Goal: Check status: Check status

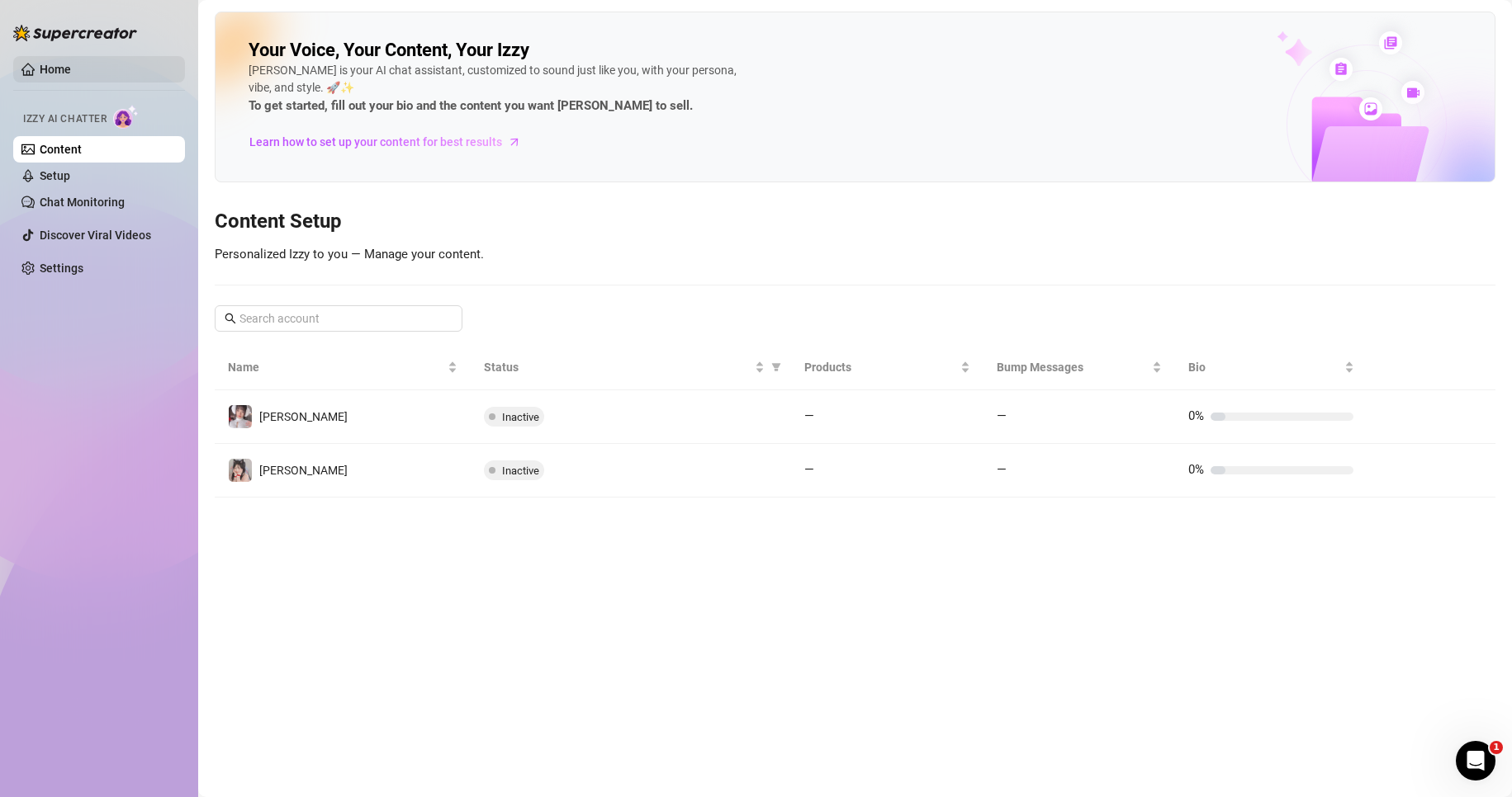
click at [58, 76] on link "Home" at bounding box center [55, 69] width 31 height 14
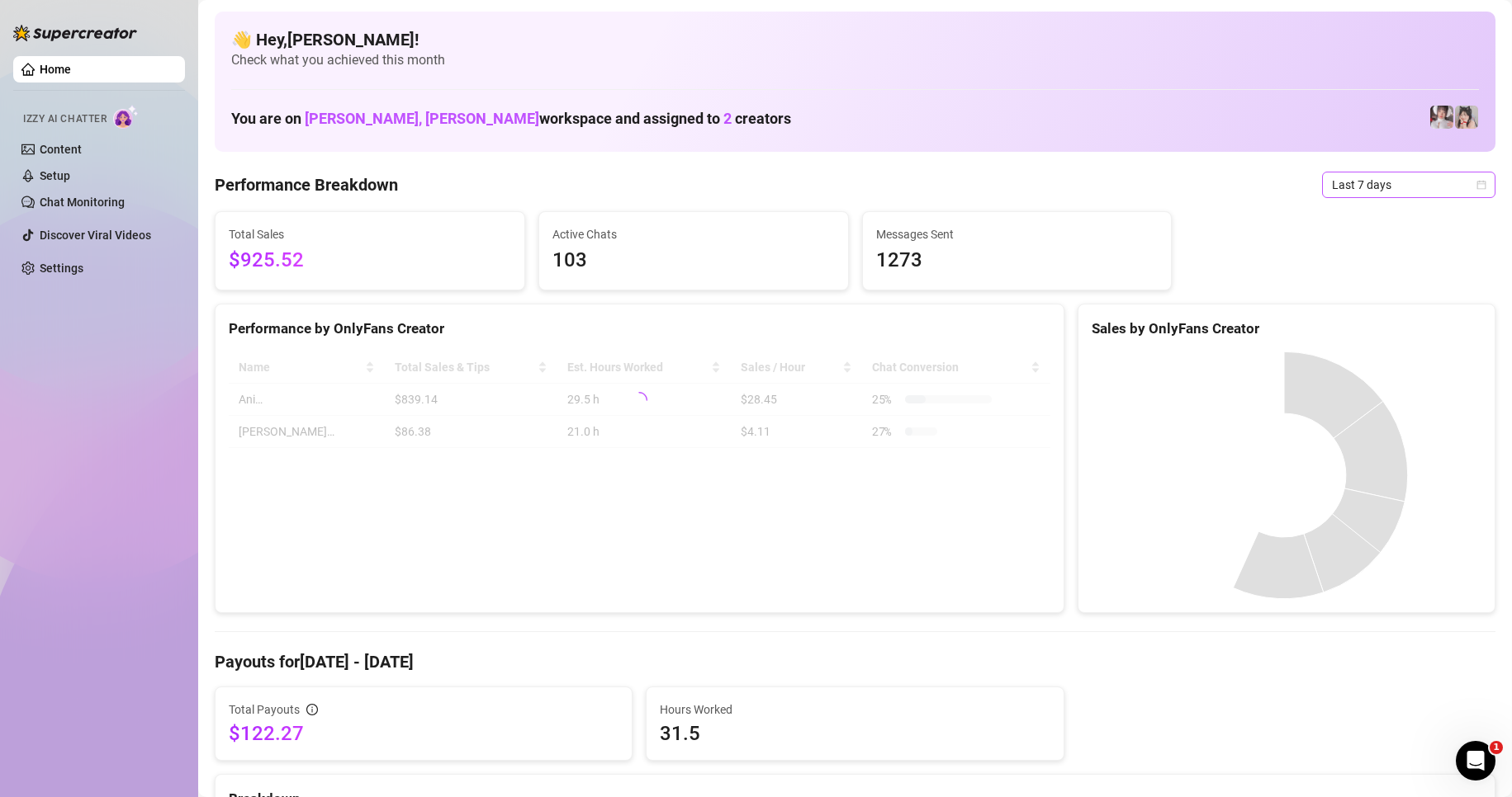
click at [1391, 190] on span "Last 7 days" at bounding box center [1408, 184] width 153 height 25
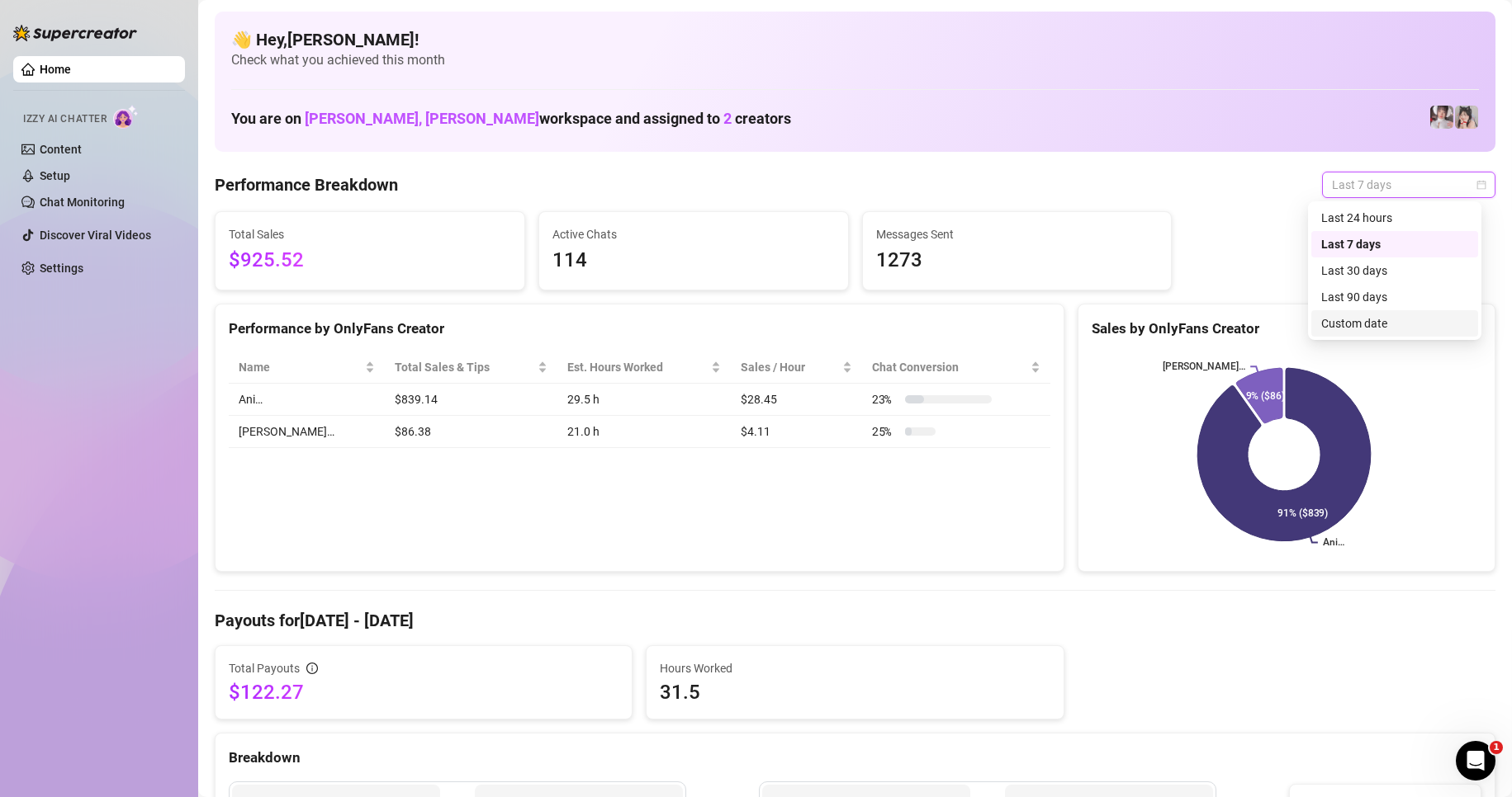
click at [1324, 330] on div "Custom date" at bounding box center [1394, 323] width 147 height 18
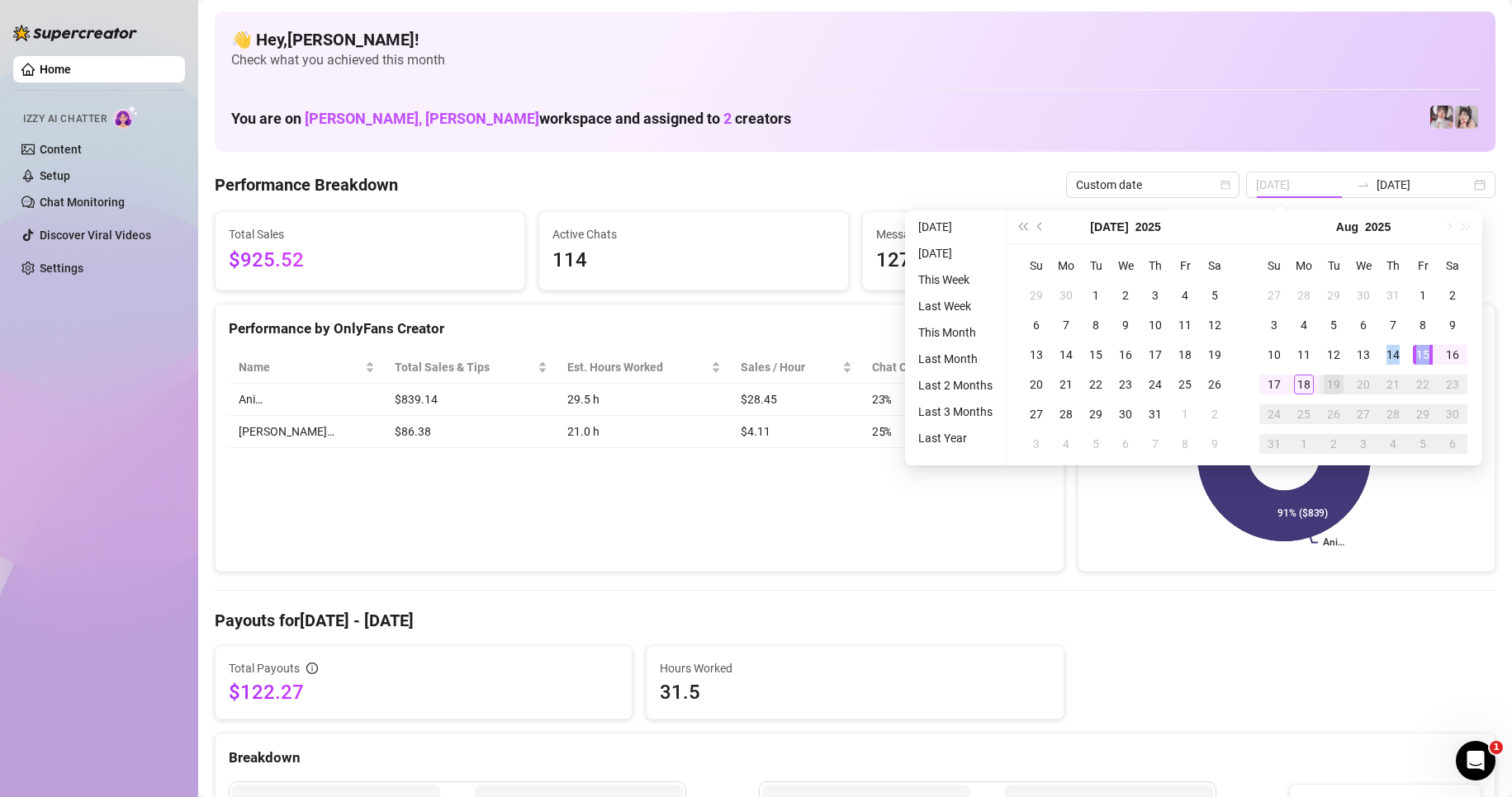
drag, startPoint x: 1379, startPoint y: 359, endPoint x: 1426, endPoint y: 353, distance: 47.4
click at [1426, 353] on tr "10 11 12 13 14 15 16" at bounding box center [1363, 355] width 208 height 30
click at [1417, 245] on div "Su Mo Tu We Th Fr Sa 27 28 29 30 31 1 2 3 4 5 6 7 8 9 10 11 12 13 14 15 16 17 1…" at bounding box center [1363, 355] width 238 height 221
type input "[DATE]"
click at [1424, 354] on div "15" at bounding box center [1422, 355] width 19 height 19
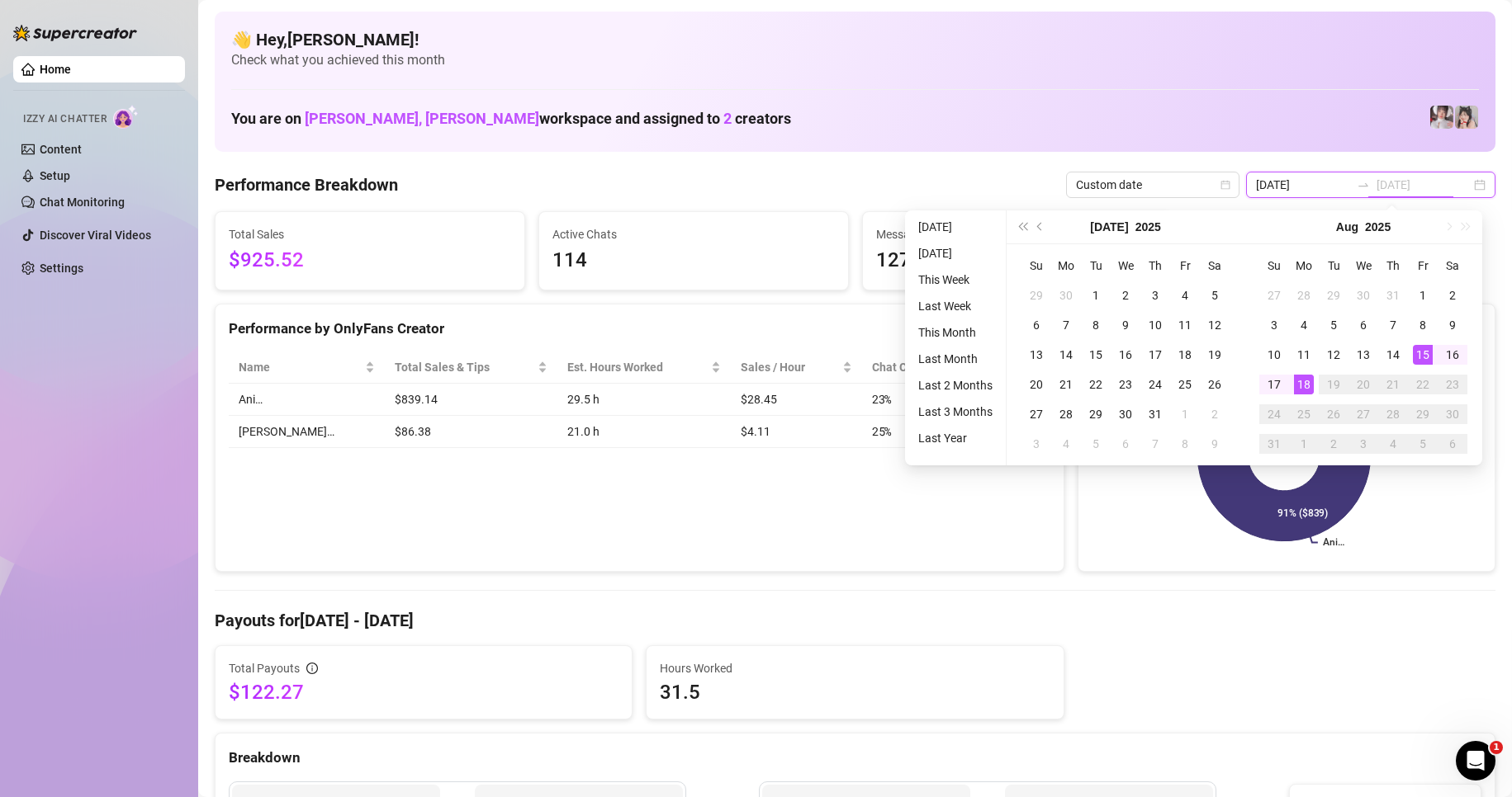
type input "[DATE]"
click at [1302, 388] on div "18" at bounding box center [1303, 384] width 19 height 19
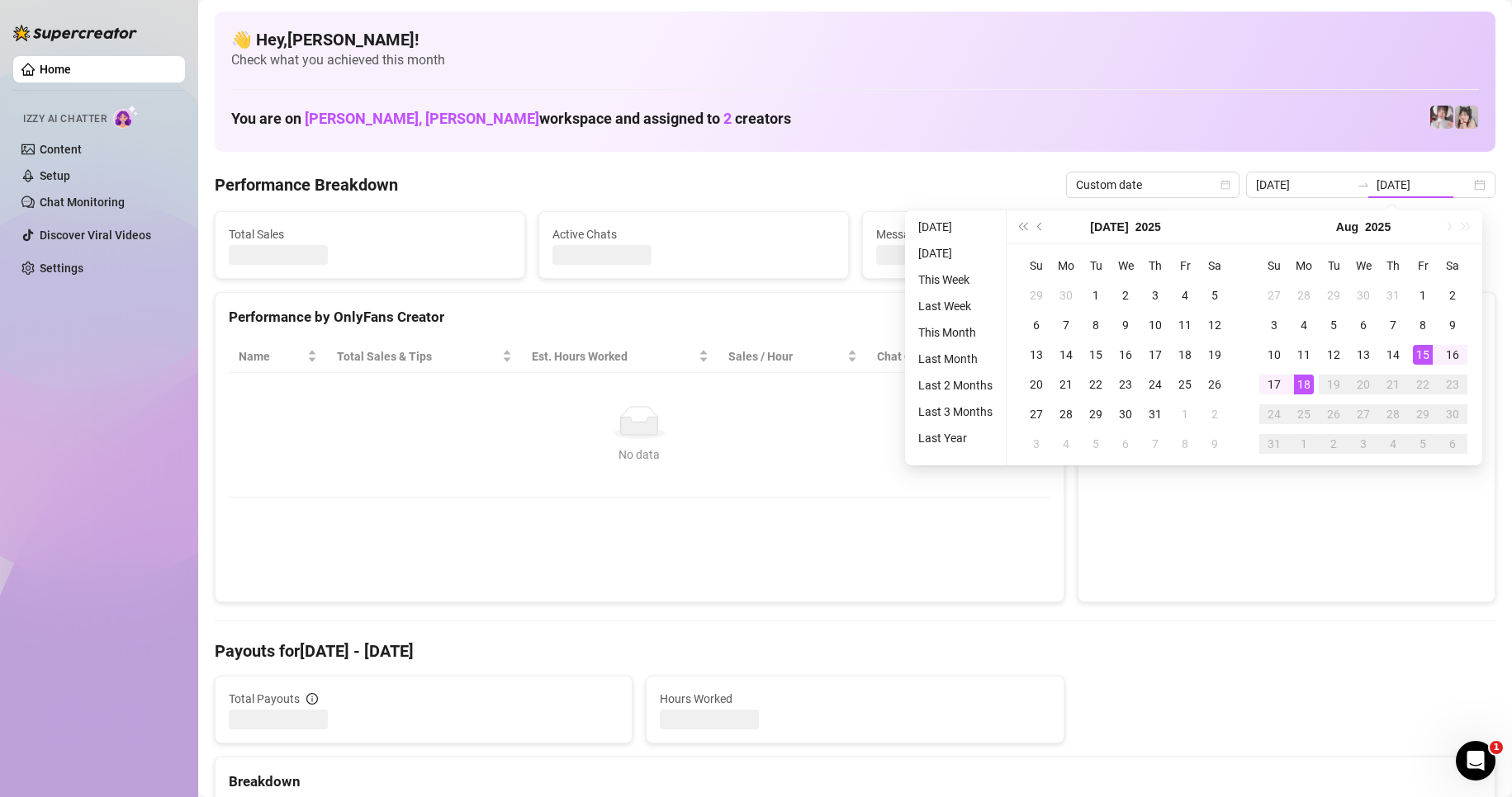
type input "[DATE]"
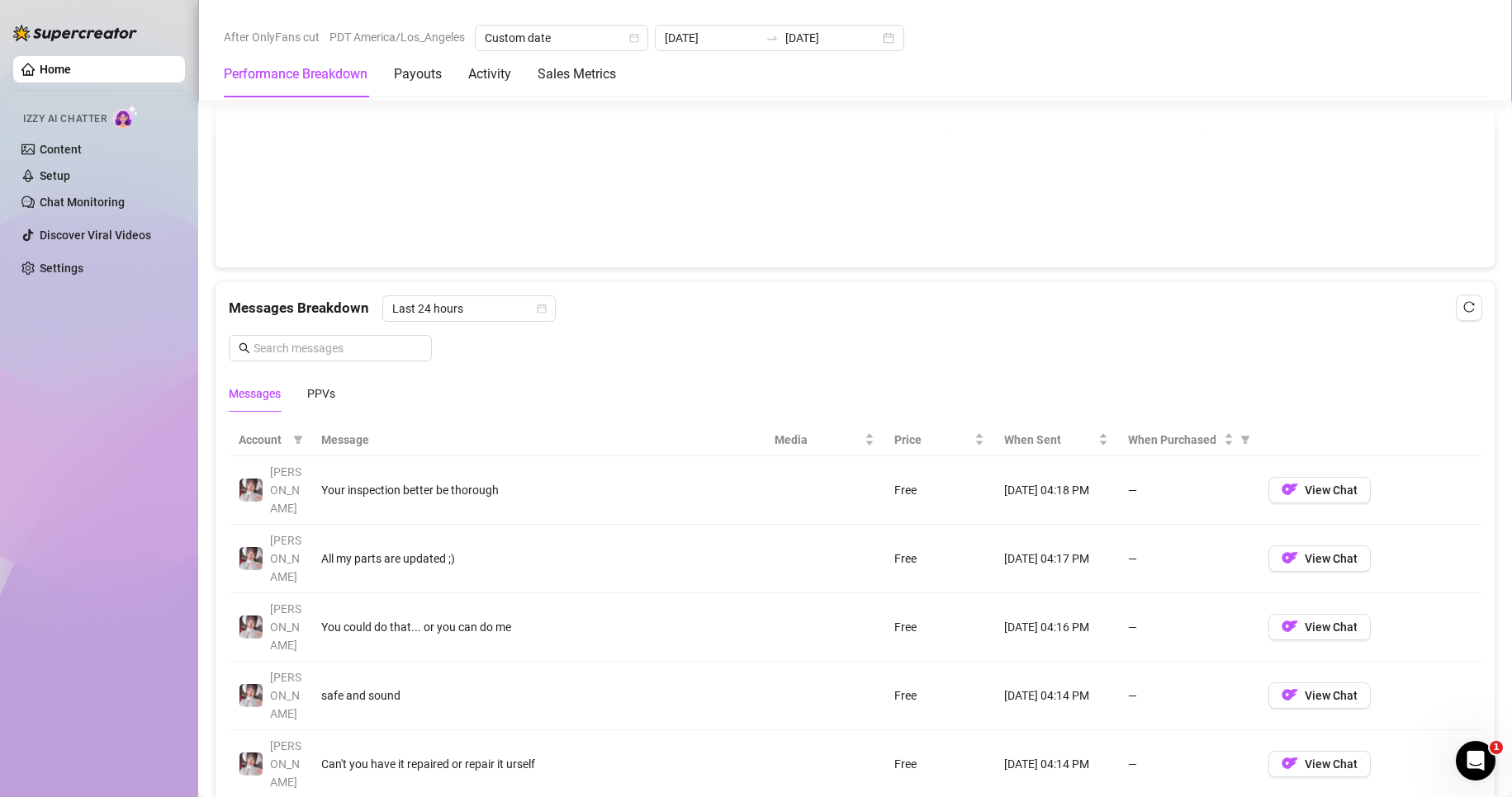
scroll to position [1247, 0]
